Goal: Communication & Community: Participate in discussion

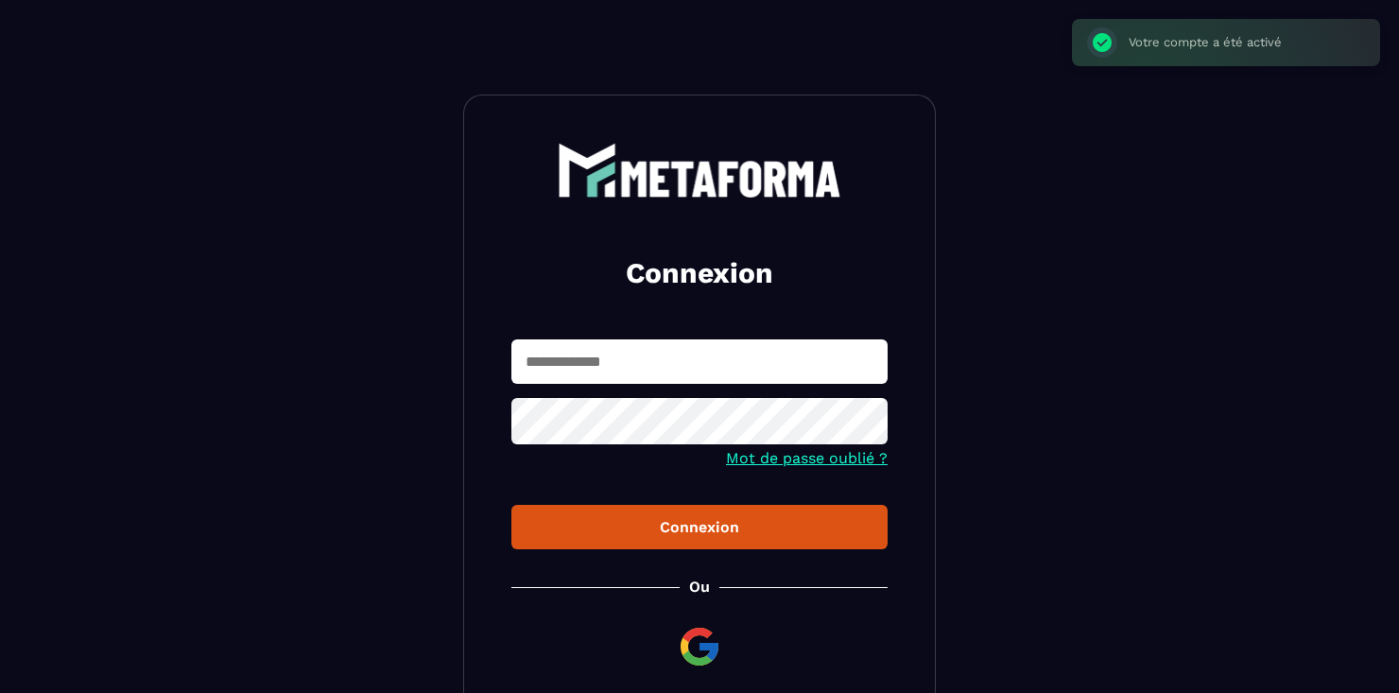
click at [547, 360] on input "text" at bounding box center [699, 361] width 376 height 44
type input "**********"
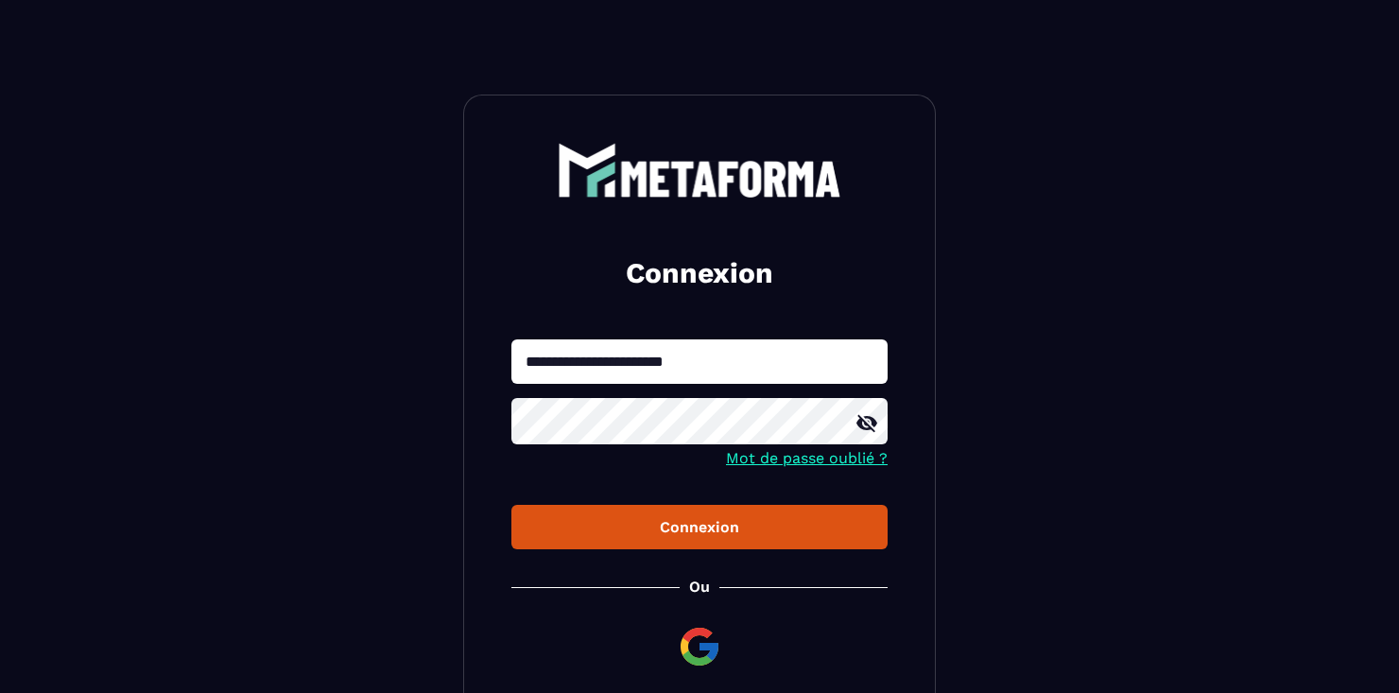
click at [621, 535] on div "Connexion" at bounding box center [699, 527] width 346 height 18
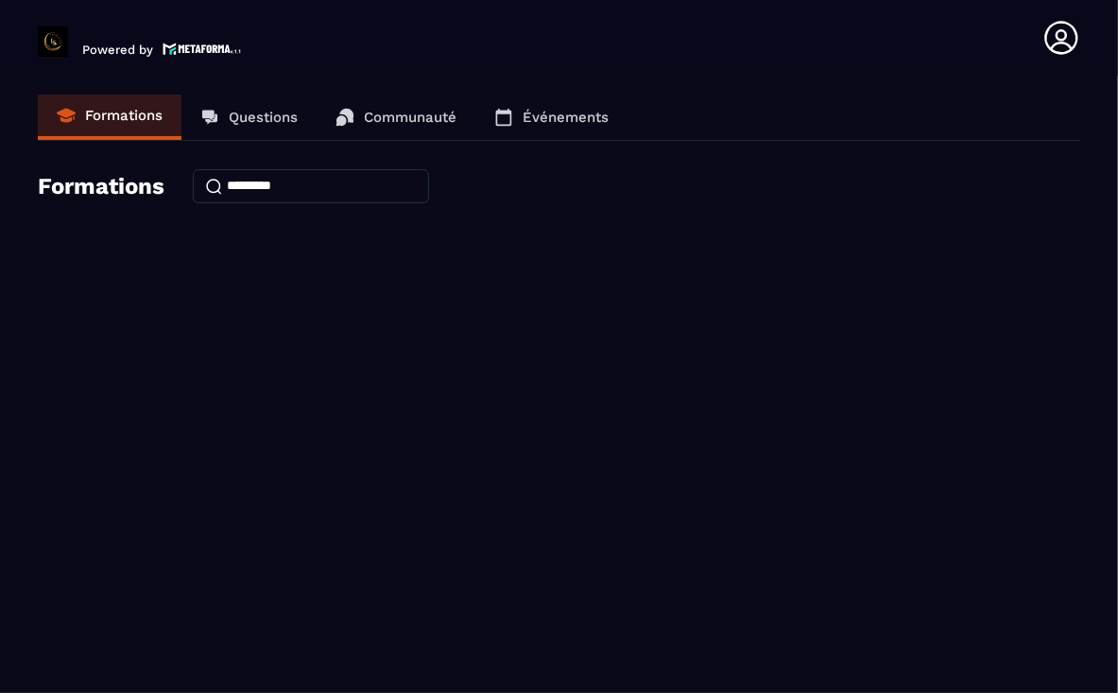
click at [261, 132] on link "Questions" at bounding box center [248, 117] width 135 height 45
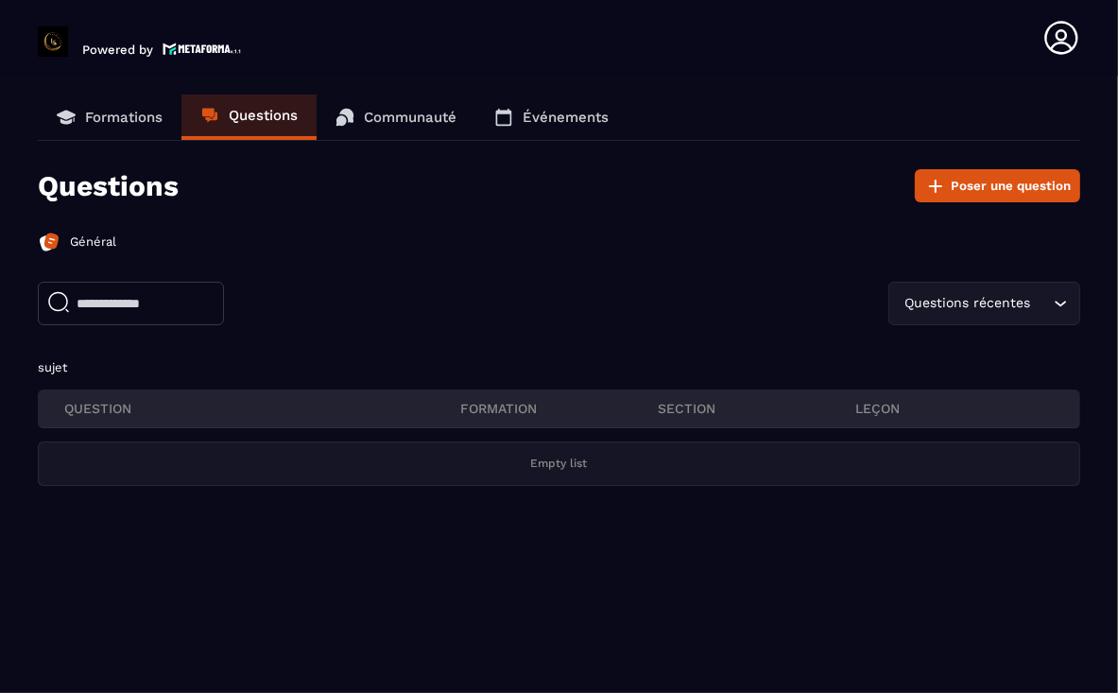
click at [415, 131] on link "Communauté" at bounding box center [396, 117] width 159 height 45
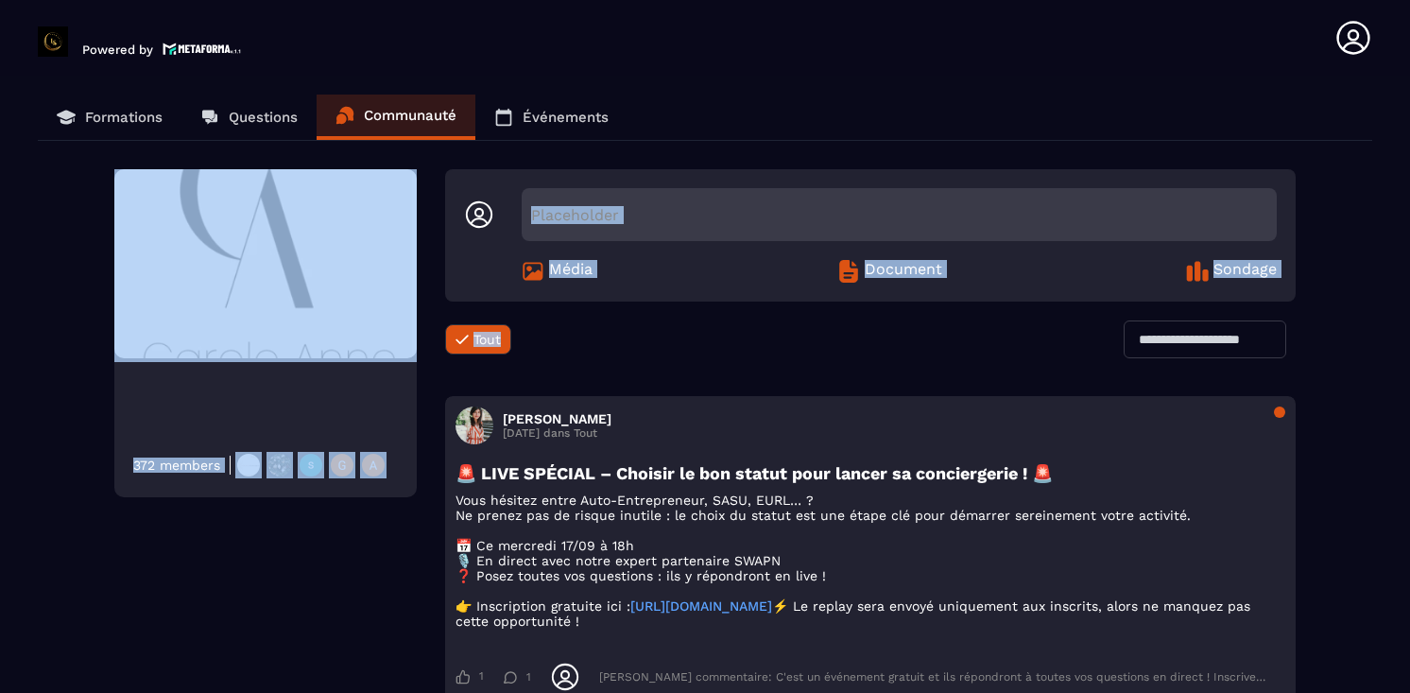
drag, startPoint x: 1409, startPoint y: 93, endPoint x: 1412, endPoint y: 331, distance: 238.2
click at [1398, 331] on html "Powered by Nadia Belaidi nbelaidi.peps@hotmail.fr Formations Questions Communau…" at bounding box center [705, 346] width 1410 height 693
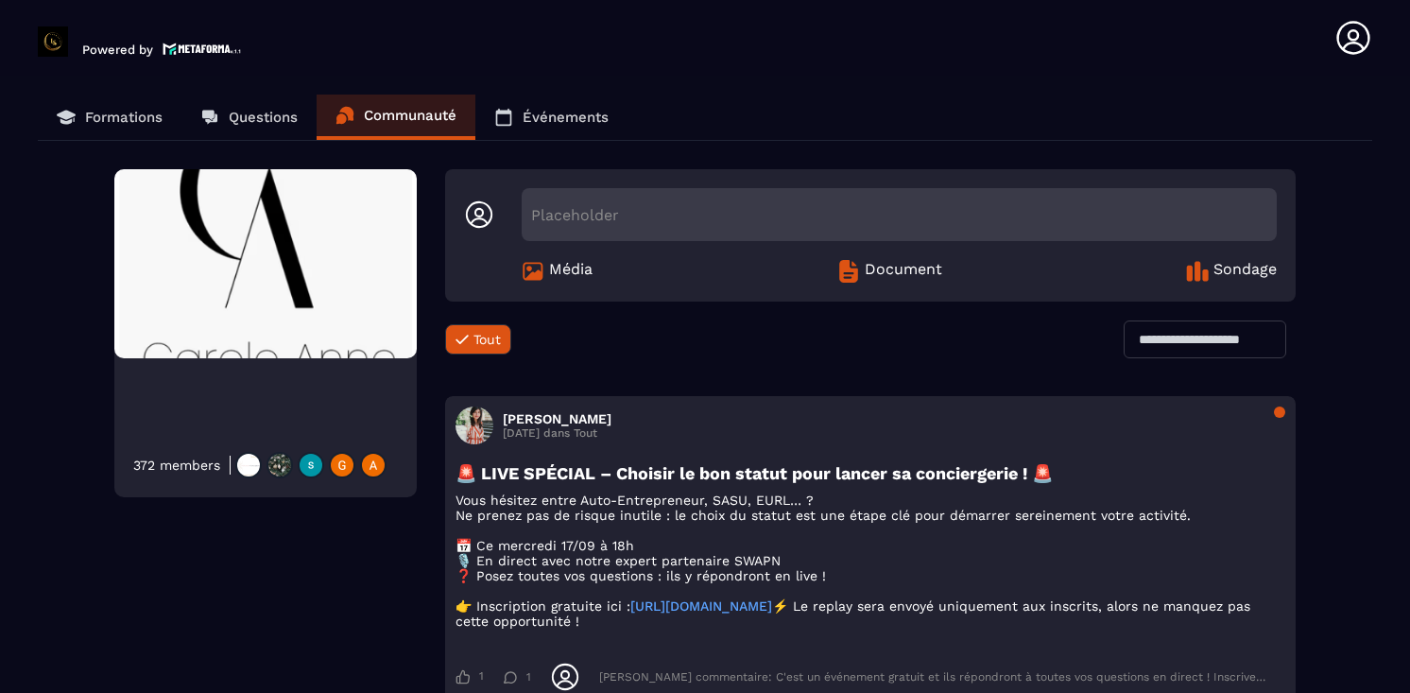
drag, startPoint x: 1412, startPoint y: 331, endPoint x: 1367, endPoint y: 446, distance: 123.6
click at [1367, 446] on div "372 members Placeholder Média Document Sondage Tout Tout Loading... Lara D 12 S…" at bounding box center [705, 629] width 1334 height 920
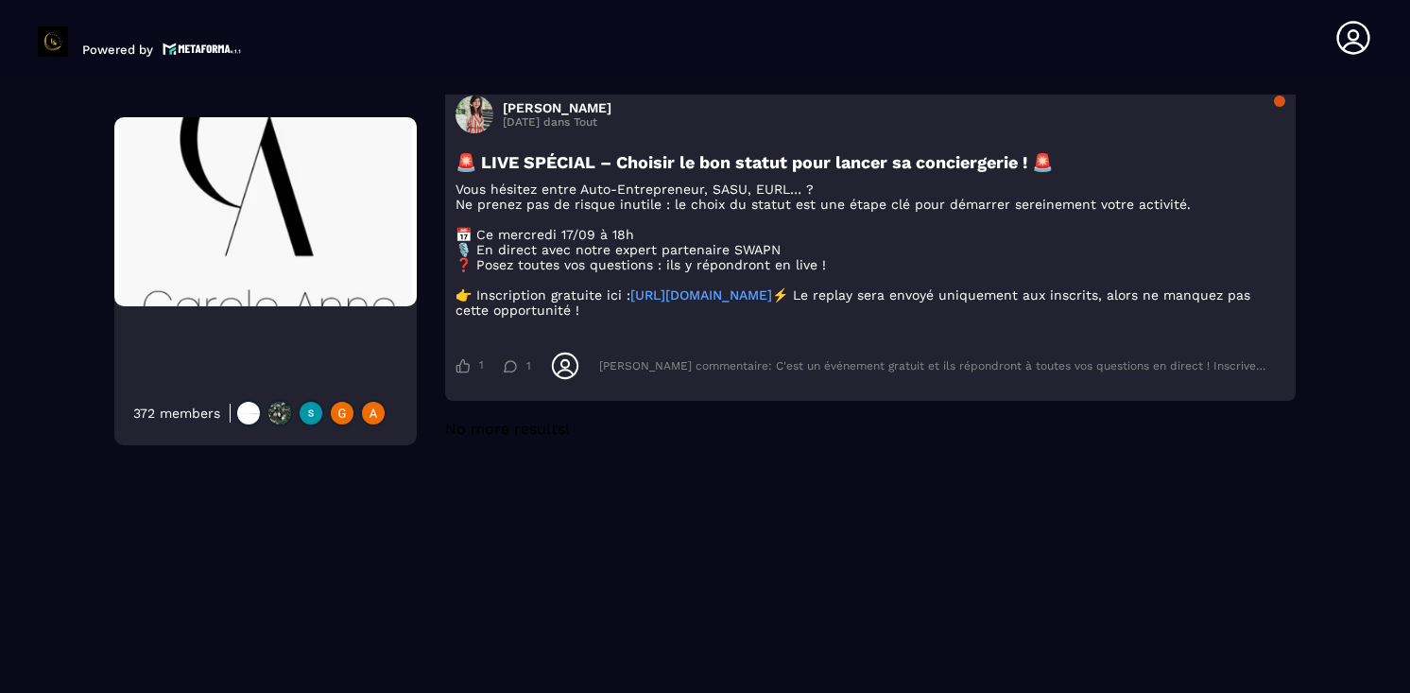
scroll to position [409, 0]
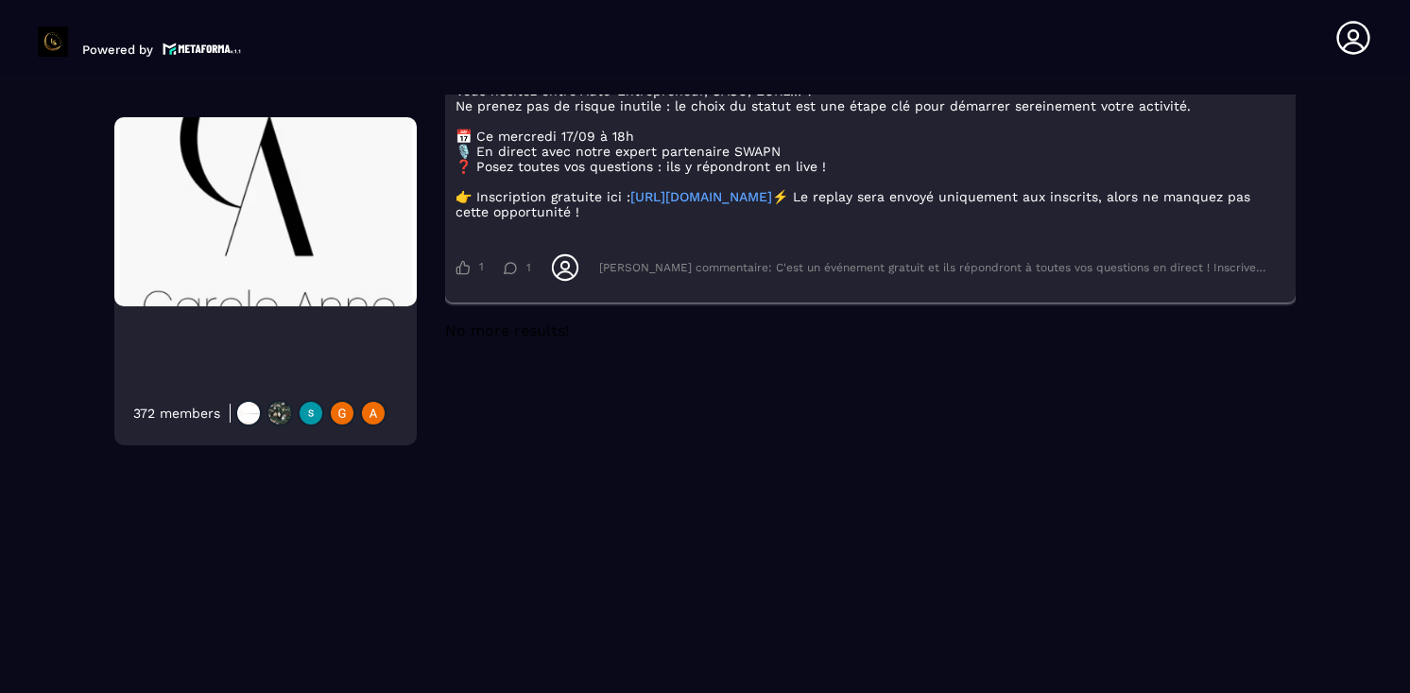
click at [505, 292] on div "1 1 Comme lara delame 1 1 Commentaire Dernier commentaire: C'est un événement g…" at bounding box center [871, 267] width 830 height 49
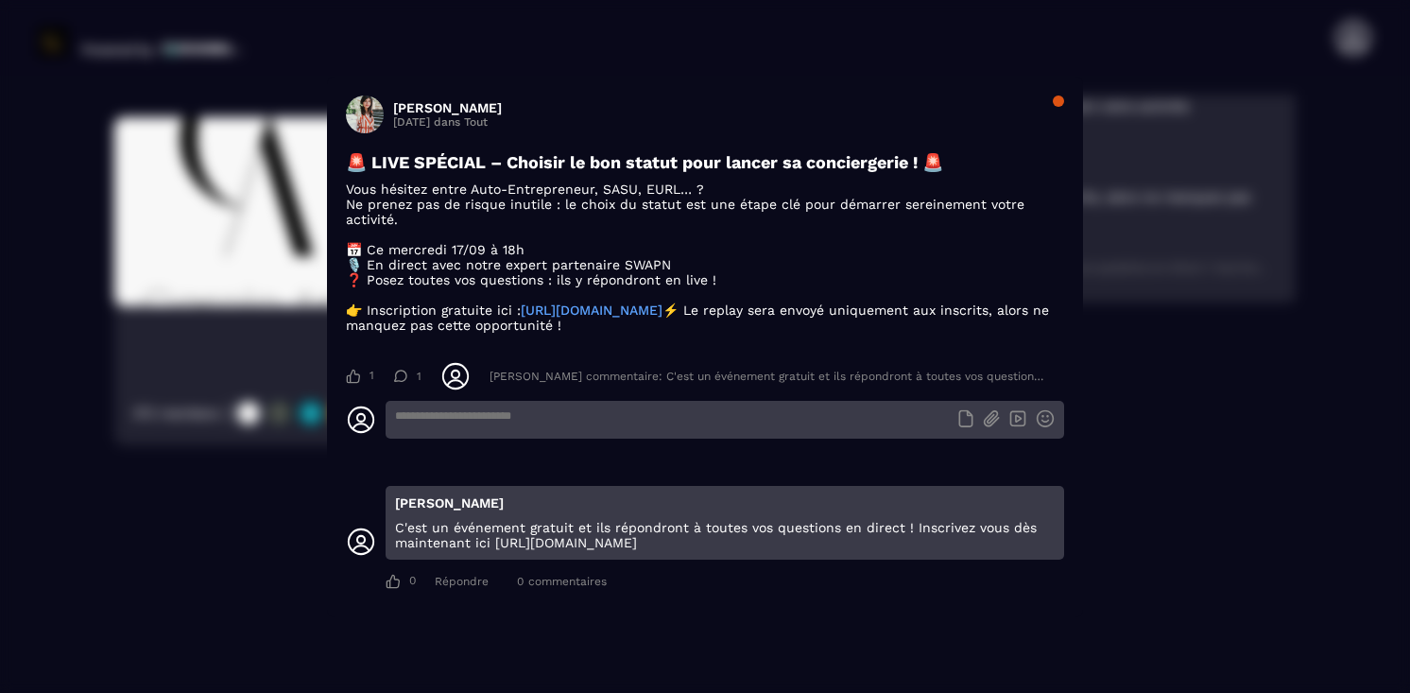
click at [363, 95] on span "Modal window" at bounding box center [365, 114] width 38 height 38
